Goal: Check status: Check status

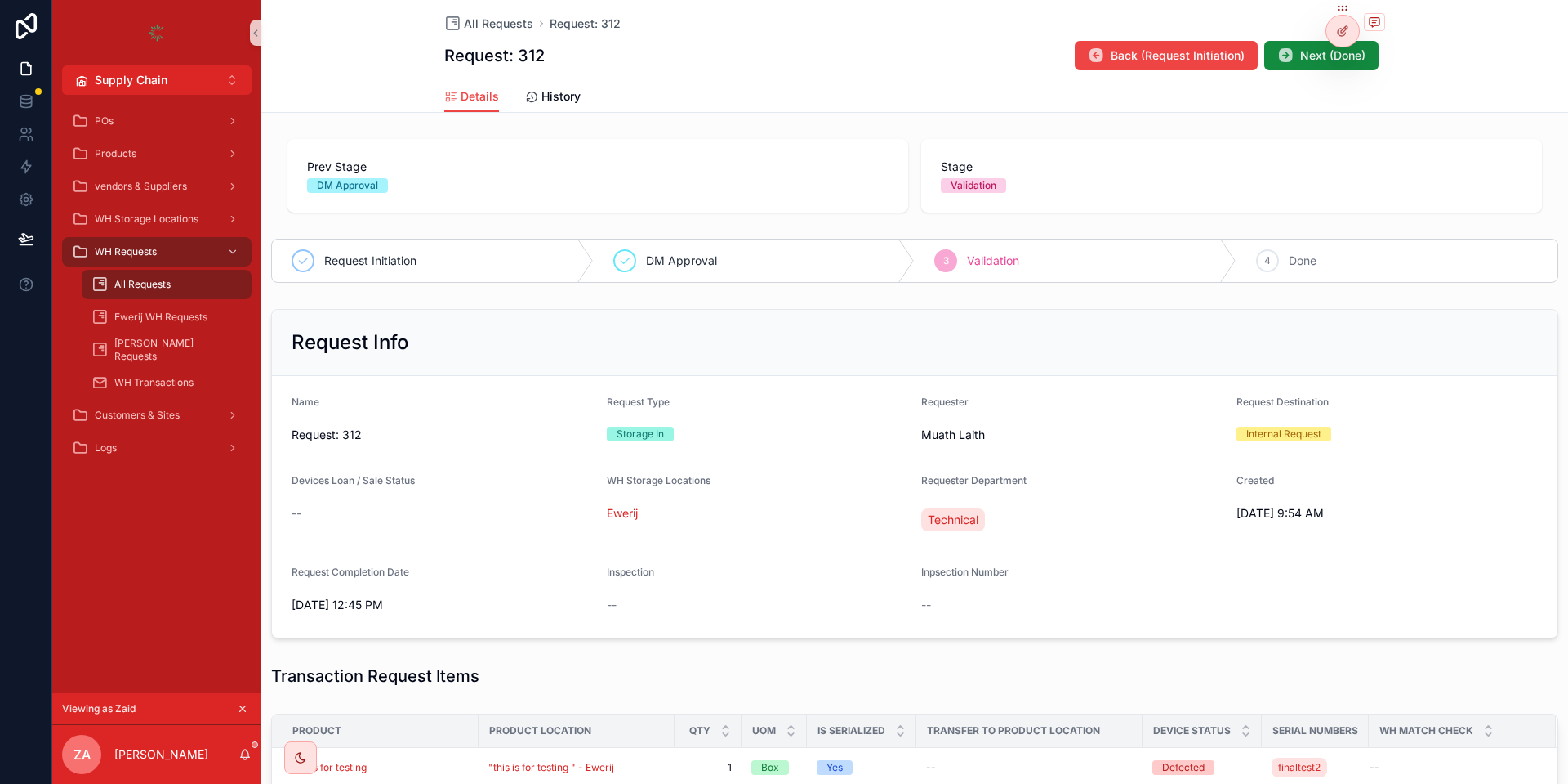
scroll to position [294, 0]
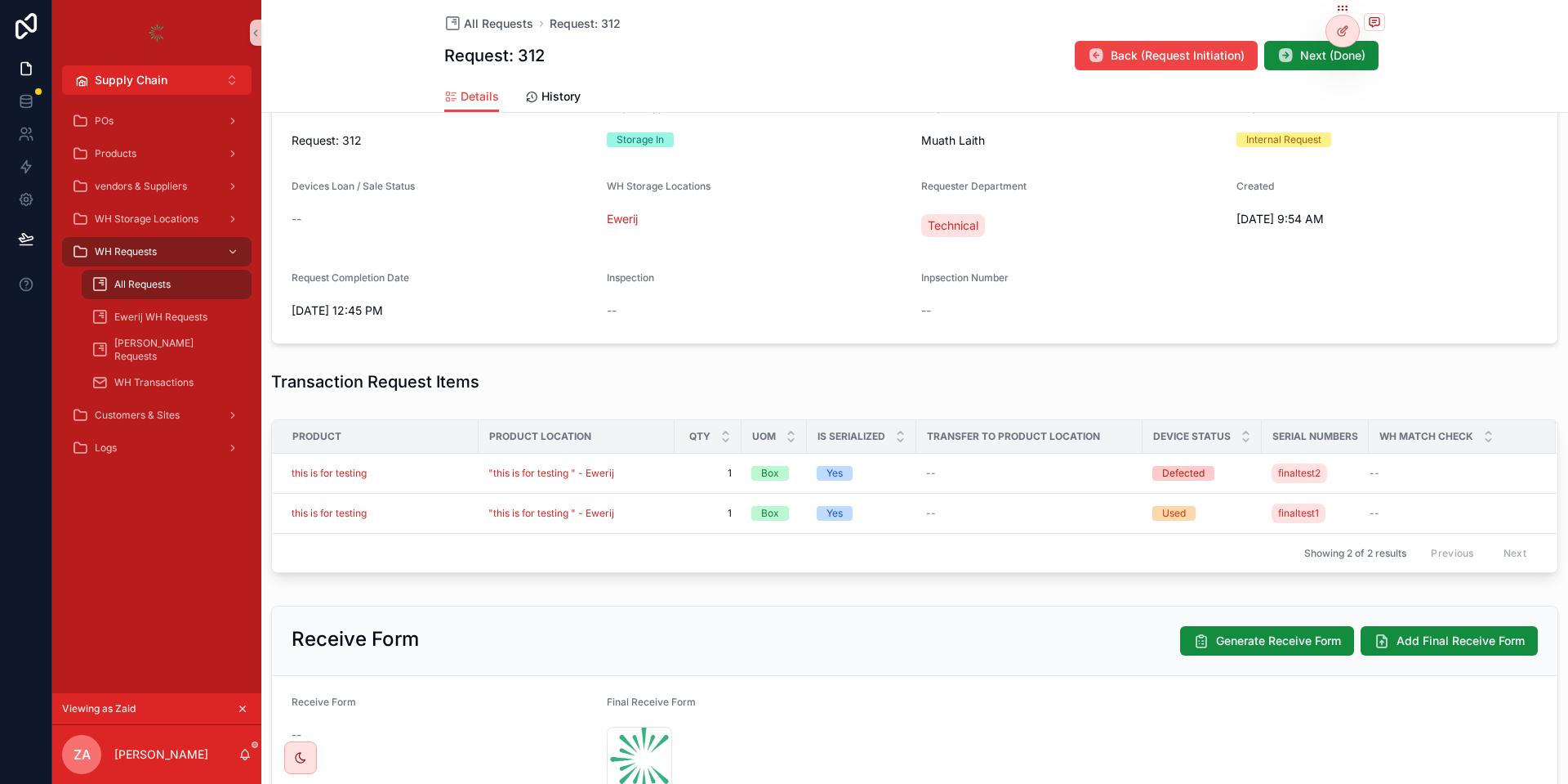
click at [251, 706] on button "scrollable content" at bounding box center [242, 708] width 18 height 18
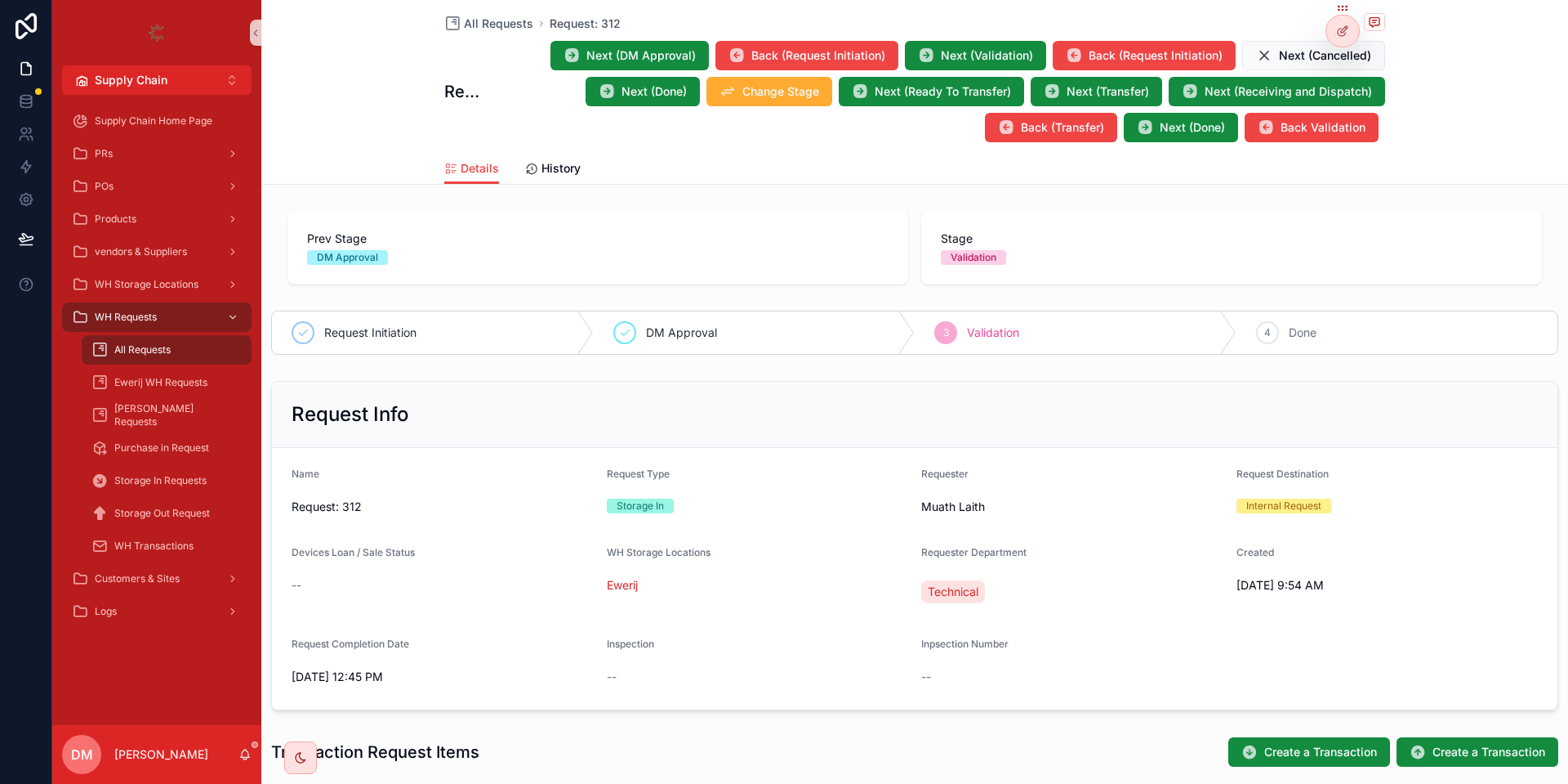
scroll to position [519, 0]
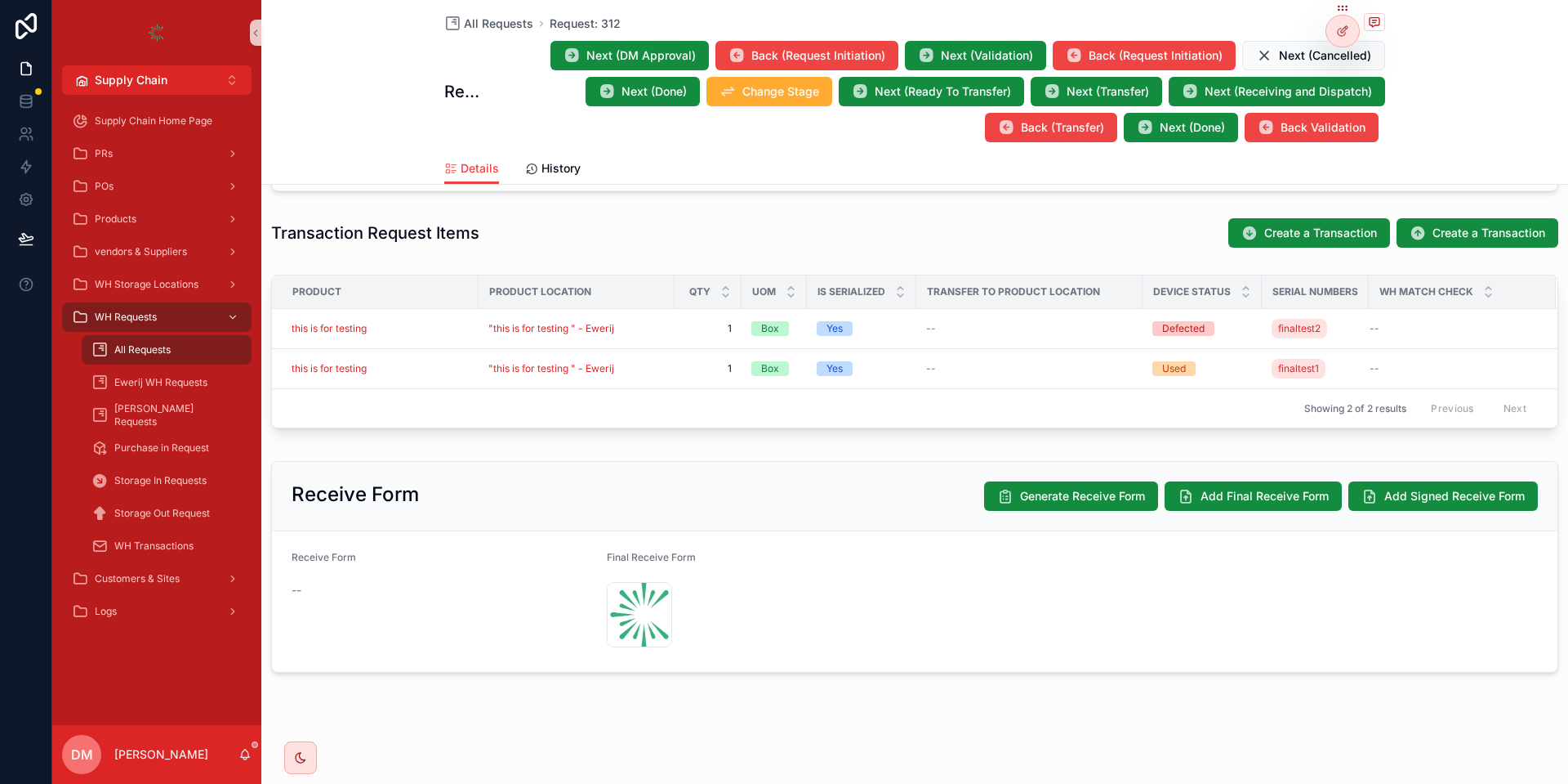
click at [151, 337] on div "All Requests" at bounding box center [166, 350] width 150 height 26
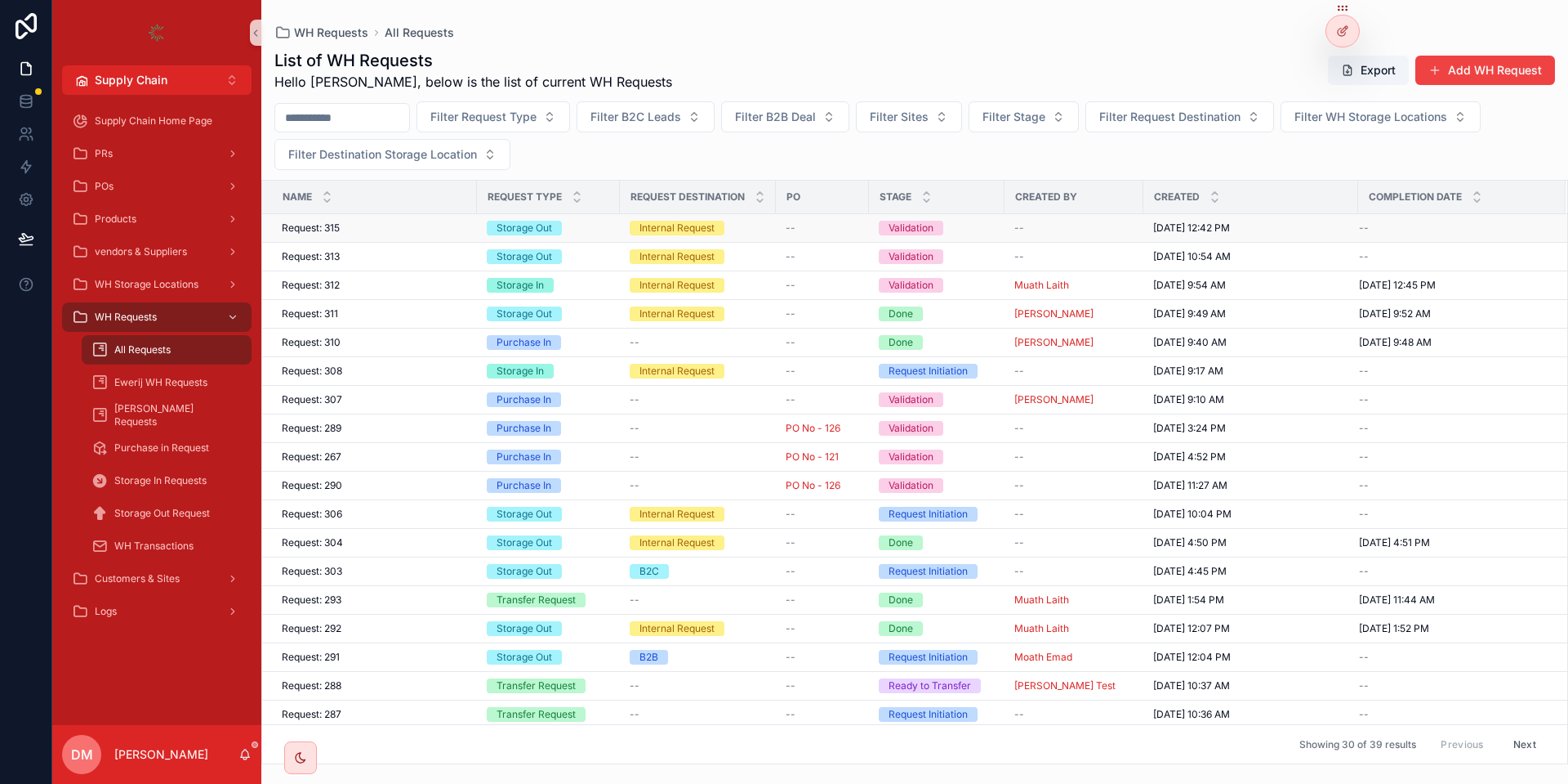
click at [392, 234] on div "Request: 315 Request: 315" at bounding box center [374, 228] width 185 height 13
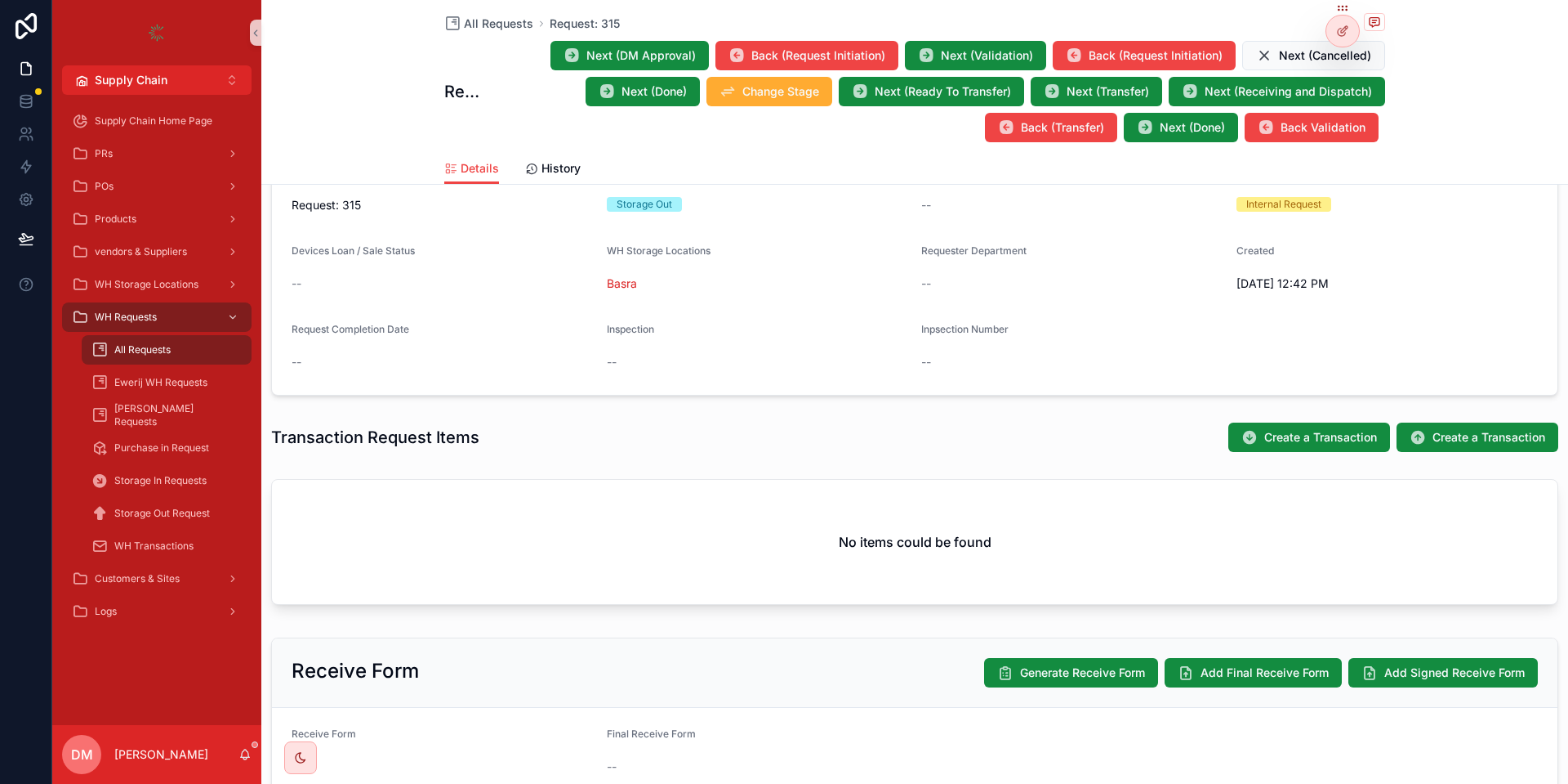
scroll to position [300, 0]
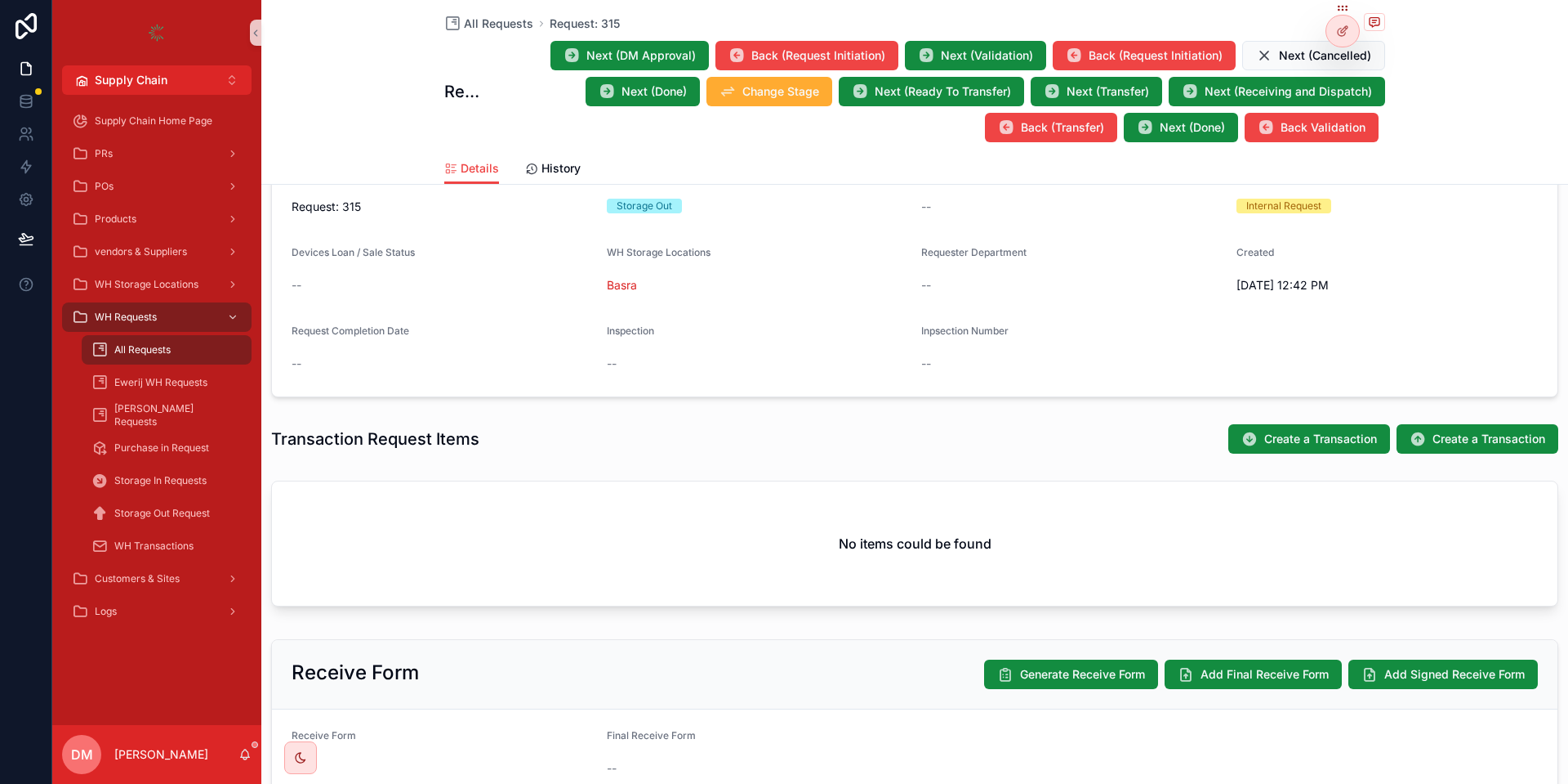
click at [207, 353] on div "All Requests" at bounding box center [166, 350] width 150 height 26
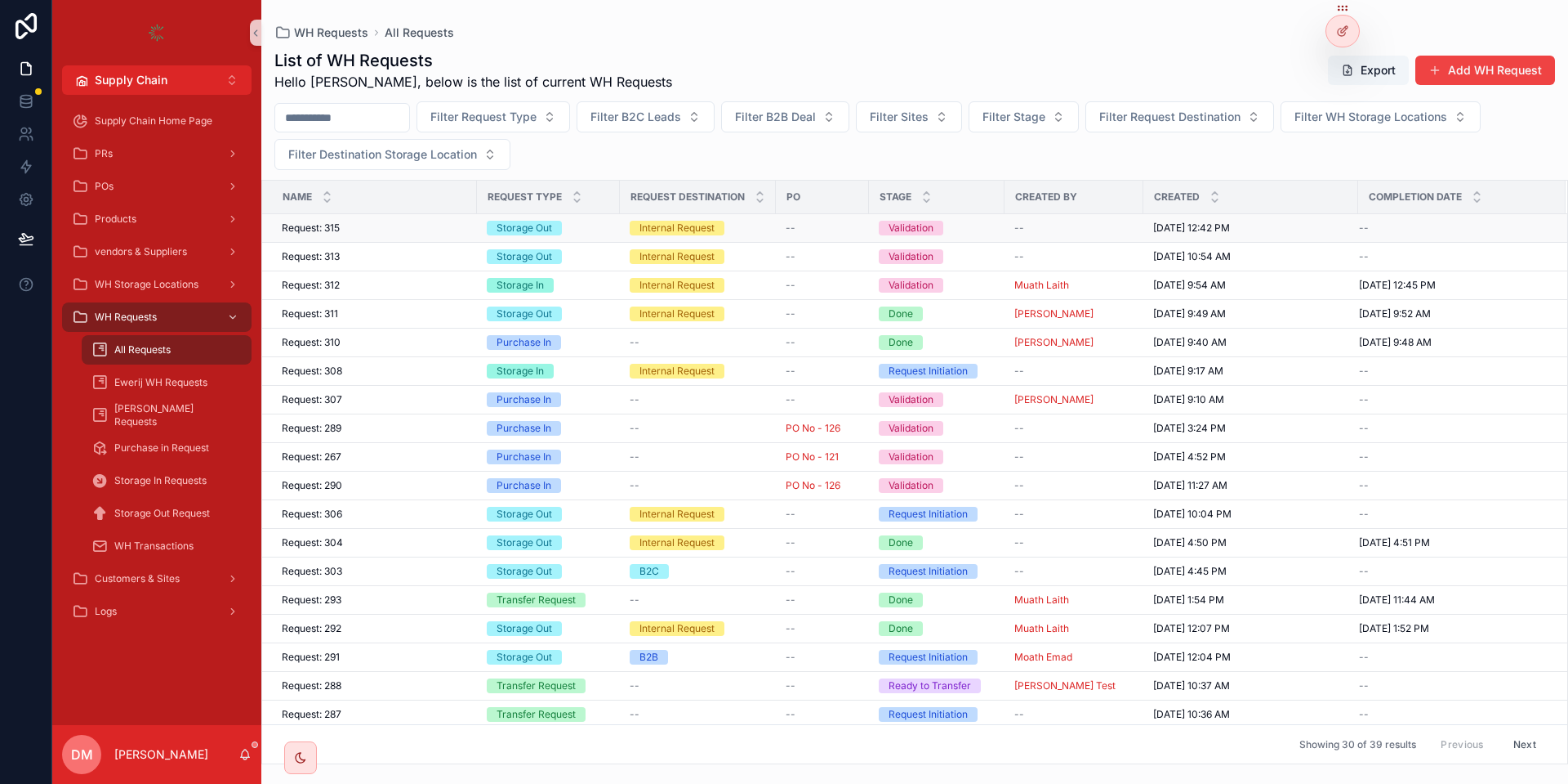
click at [604, 233] on div "Storage Out" at bounding box center [548, 227] width 123 height 14
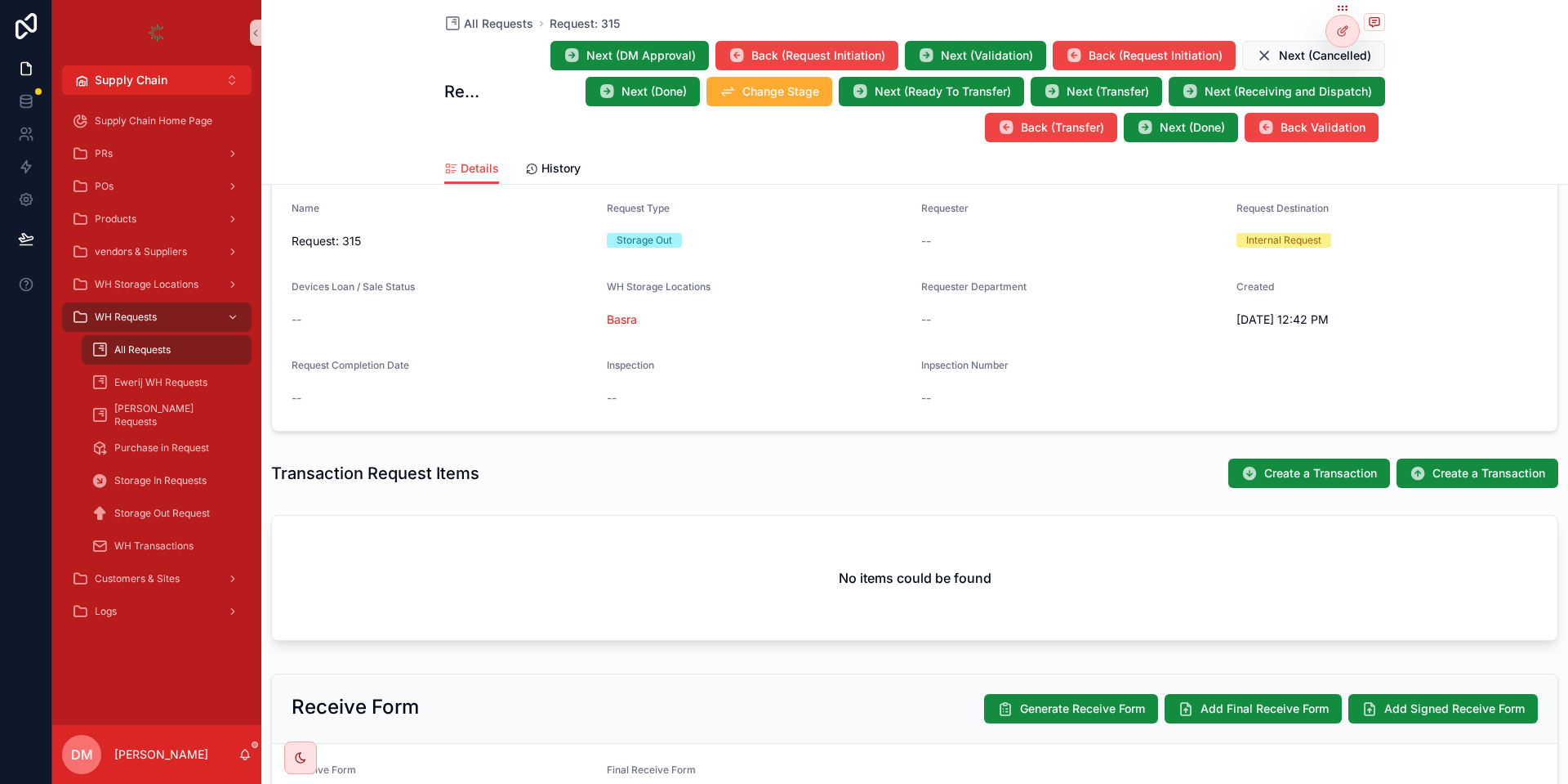
scroll to position [429, 0]
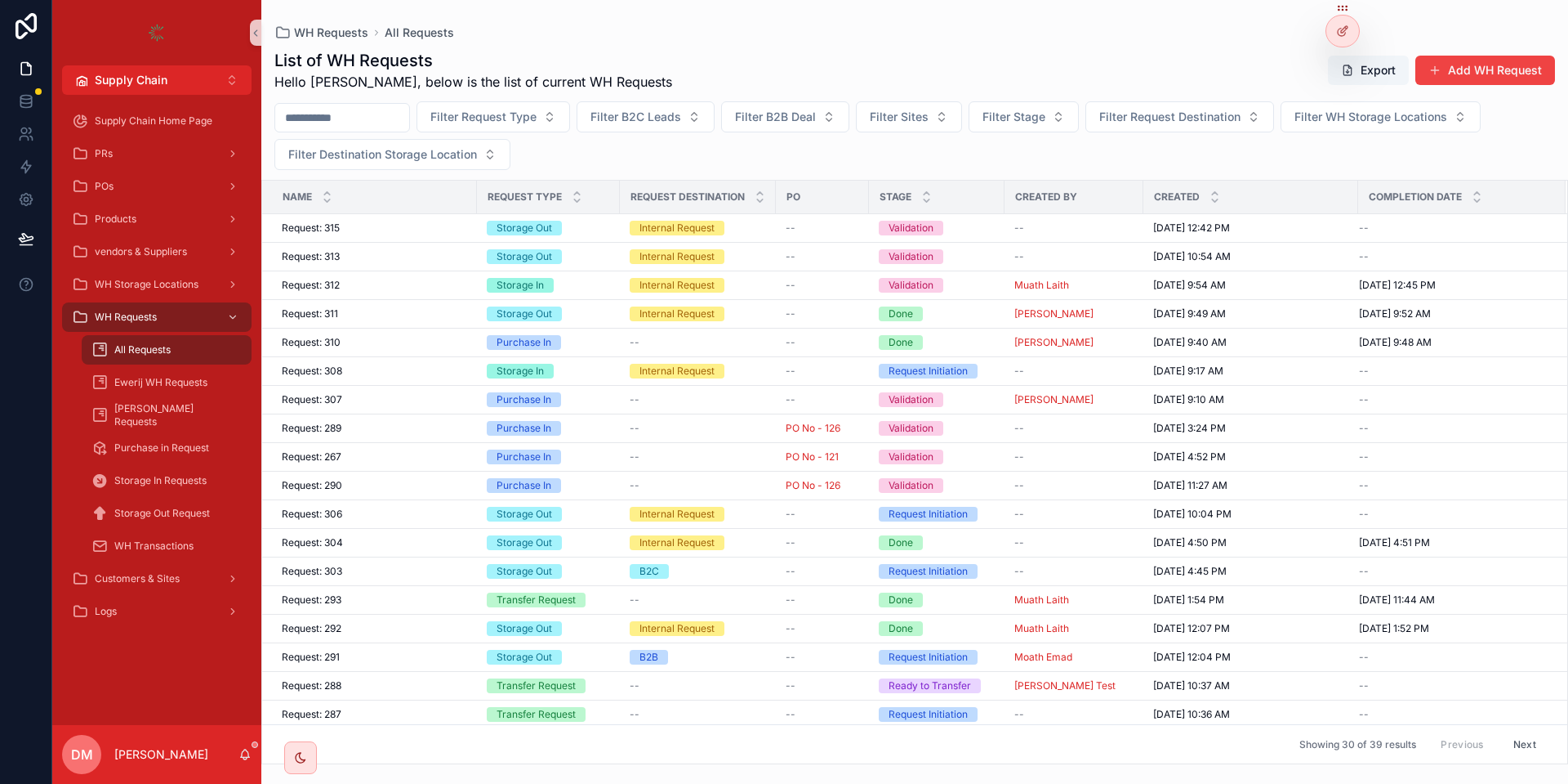
drag, startPoint x: 814, startPoint y: 769, endPoint x: 809, endPoint y: 776, distance: 8.6
click at [812, 771] on div "WH Requests All Requests List of WH Requests Hello Danya, below is the list of …" at bounding box center [914, 392] width 1307 height 784
click at [809, 776] on div "WH Requests All Requests List of WH Requests Hello Danya, below is the list of …" at bounding box center [914, 392] width 1307 height 784
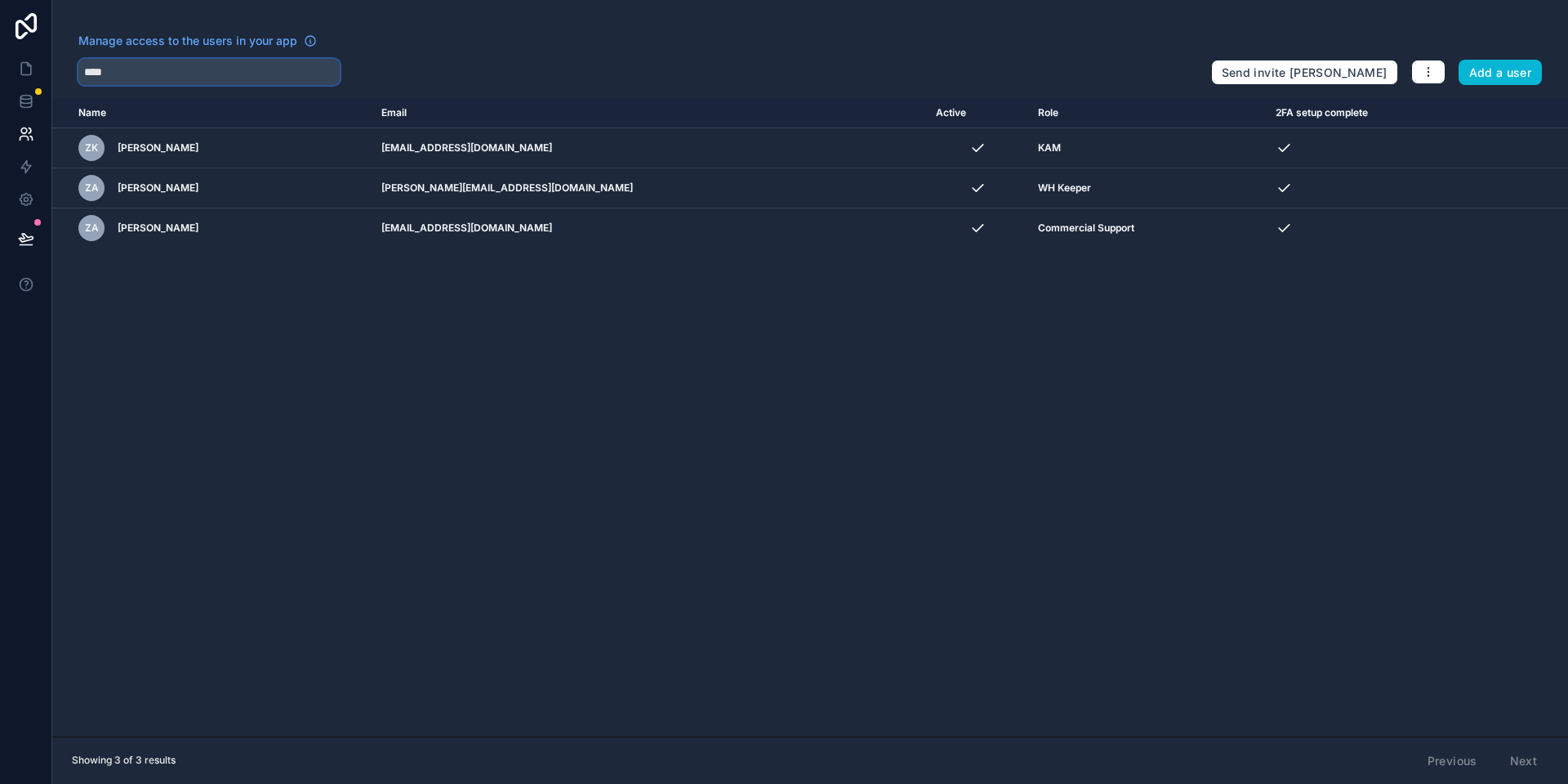
click at [136, 74] on input "****" at bounding box center [209, 72] width 261 height 26
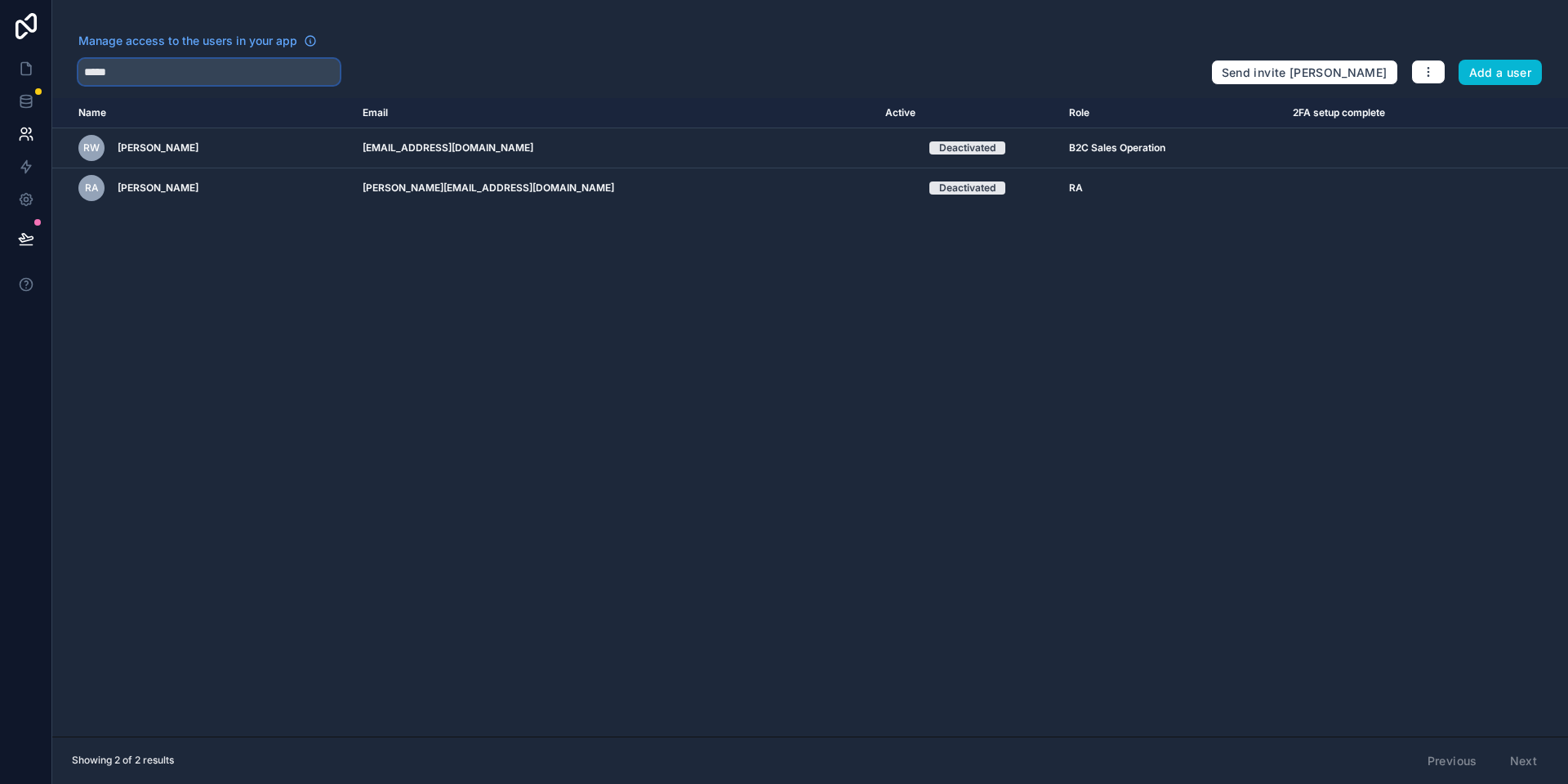
type input "*****"
click at [20, 73] on icon at bounding box center [26, 68] width 16 height 16
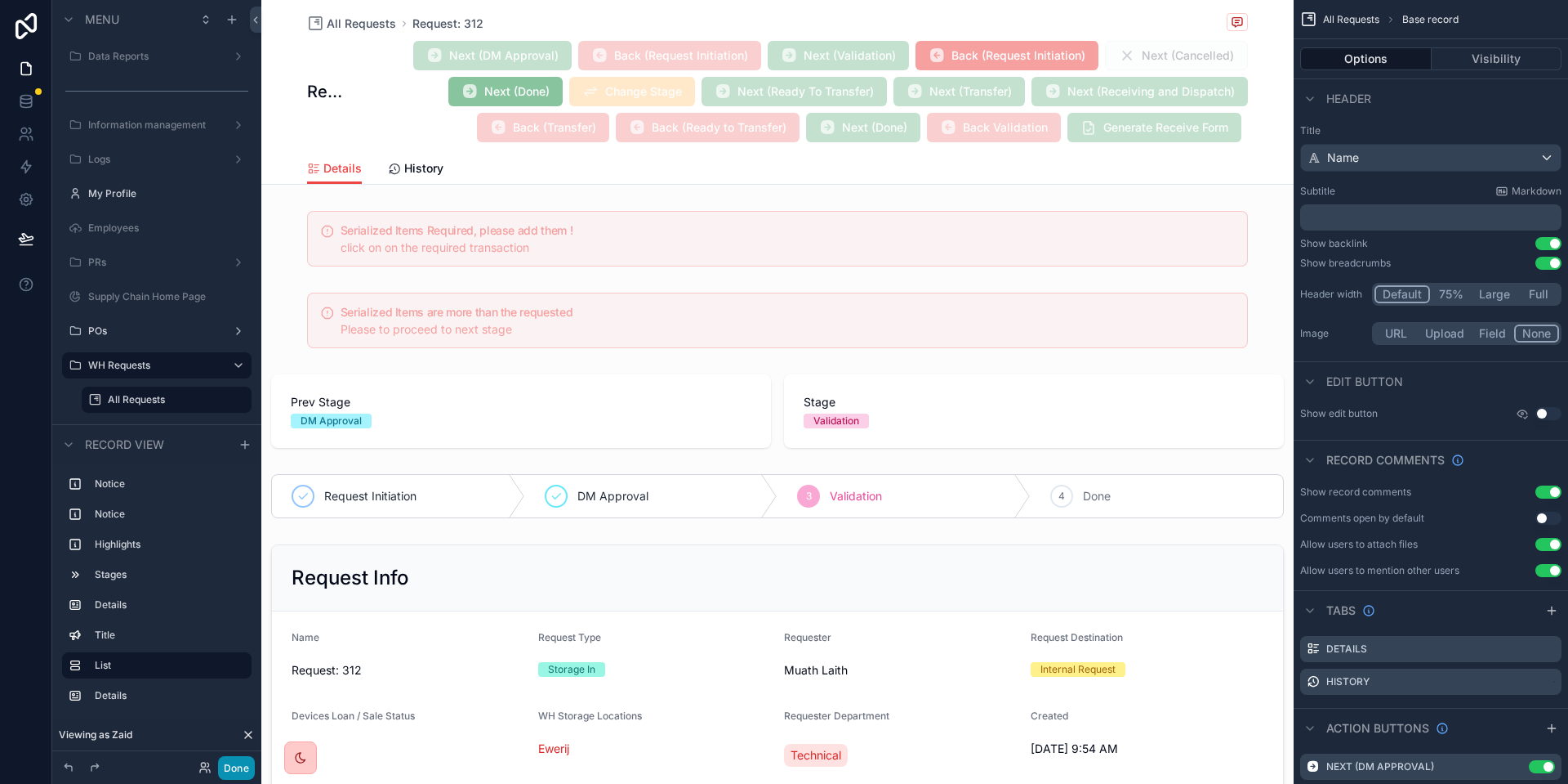
scroll to position [196, 0]
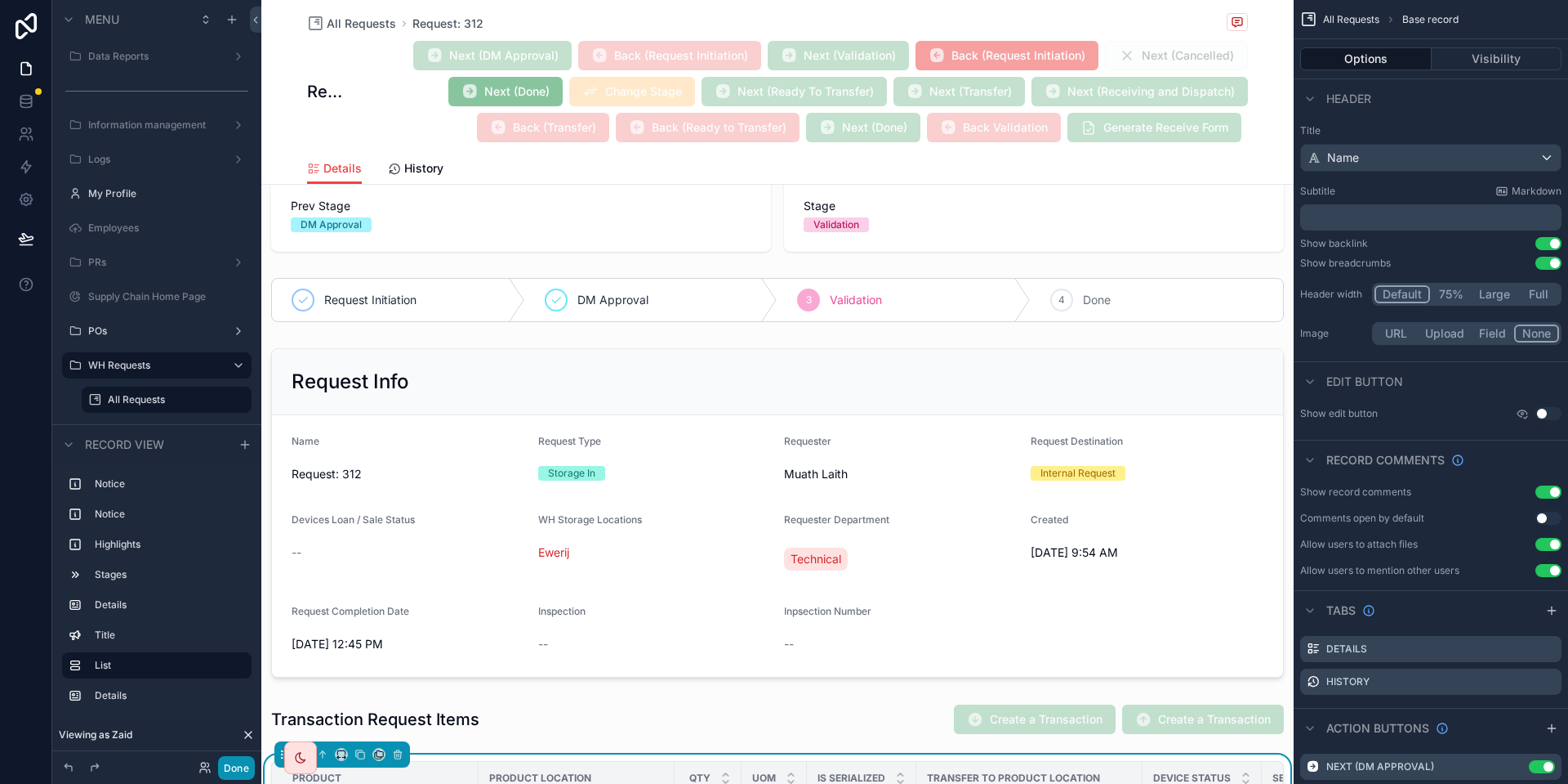
click at [246, 770] on button "Done" at bounding box center [236, 767] width 37 height 24
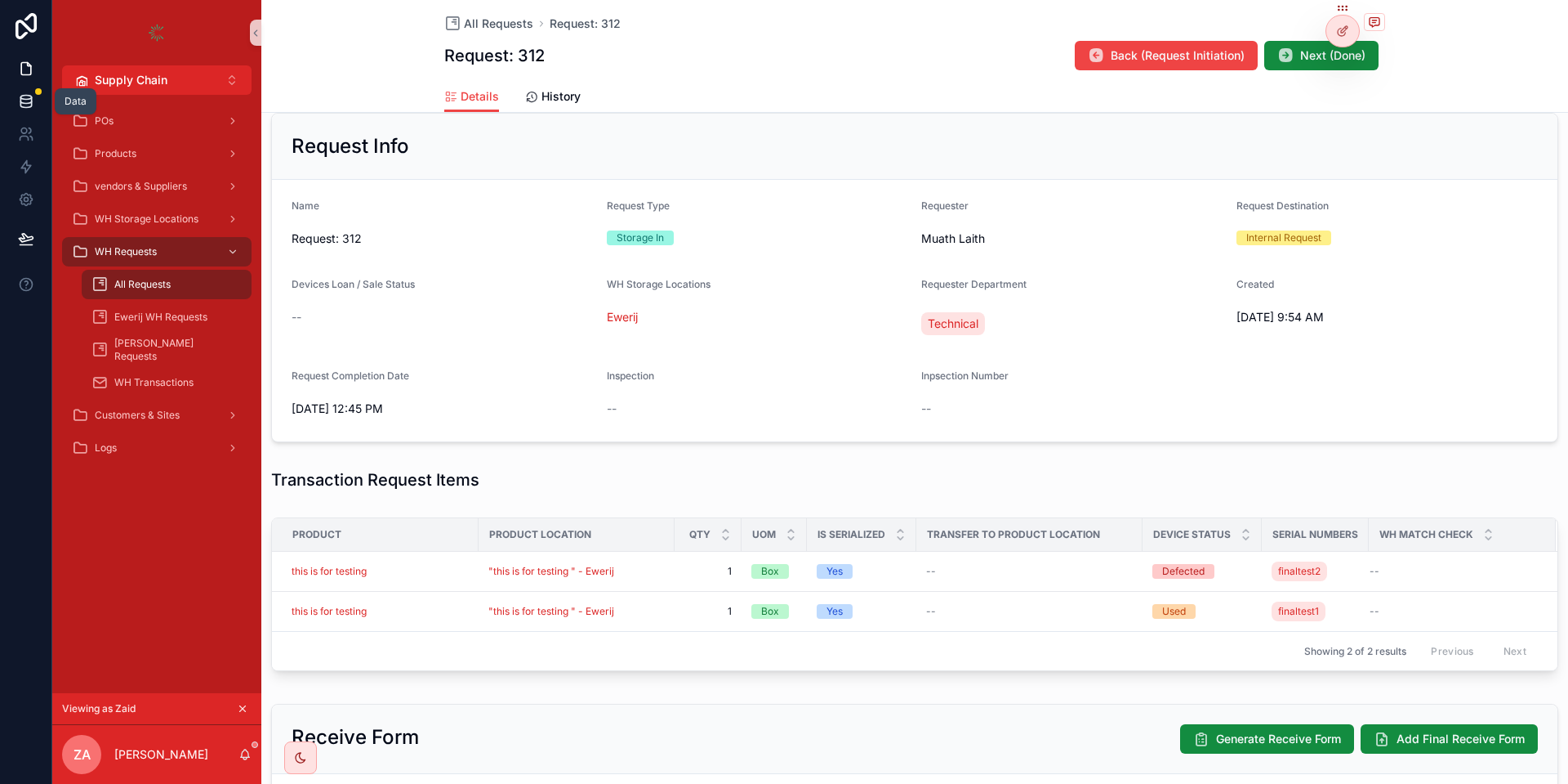
click at [31, 90] on link at bounding box center [26, 101] width 52 height 32
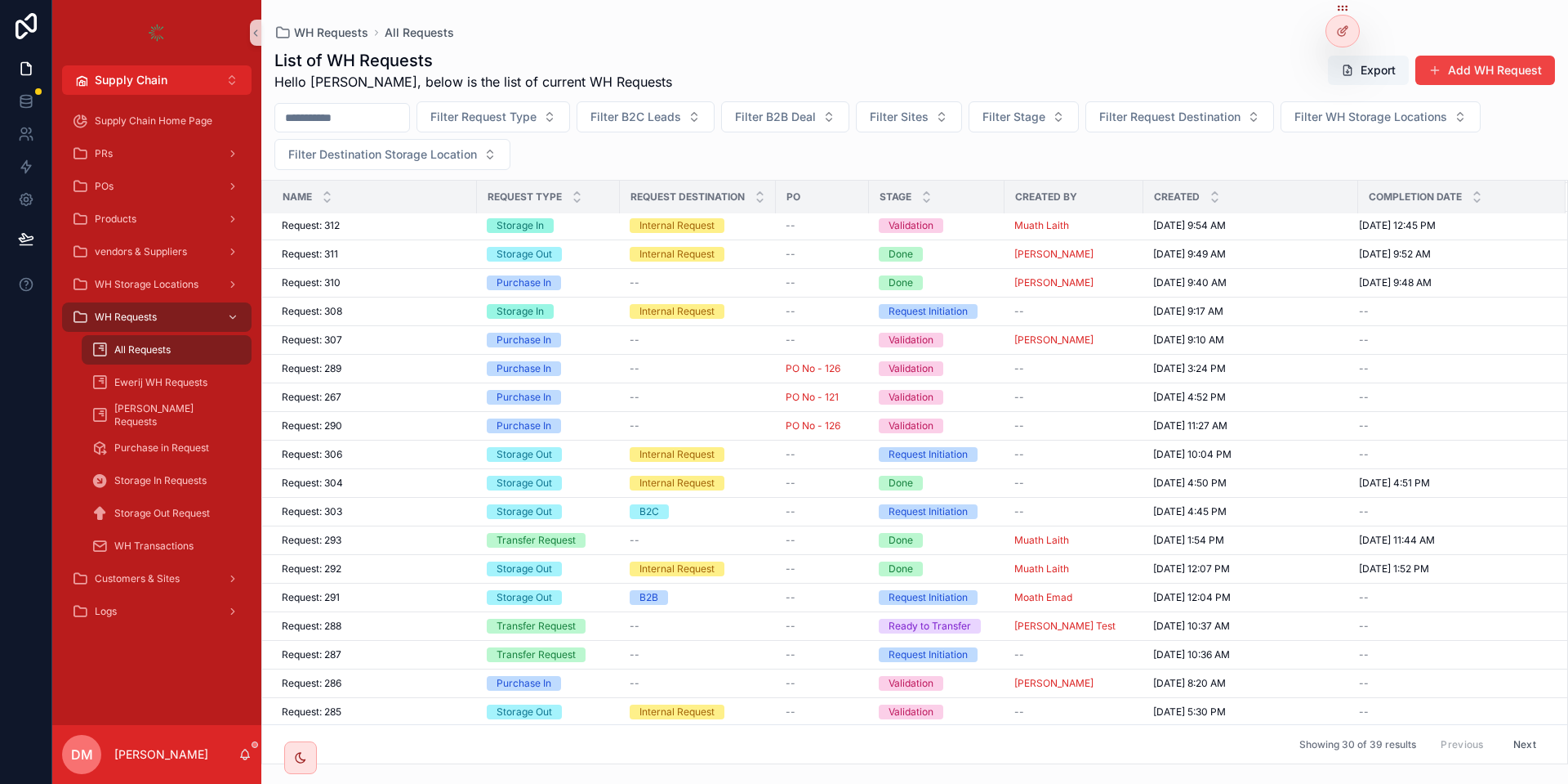
scroll to position [64, 0]
